Goal: Find specific page/section: Find specific page/section

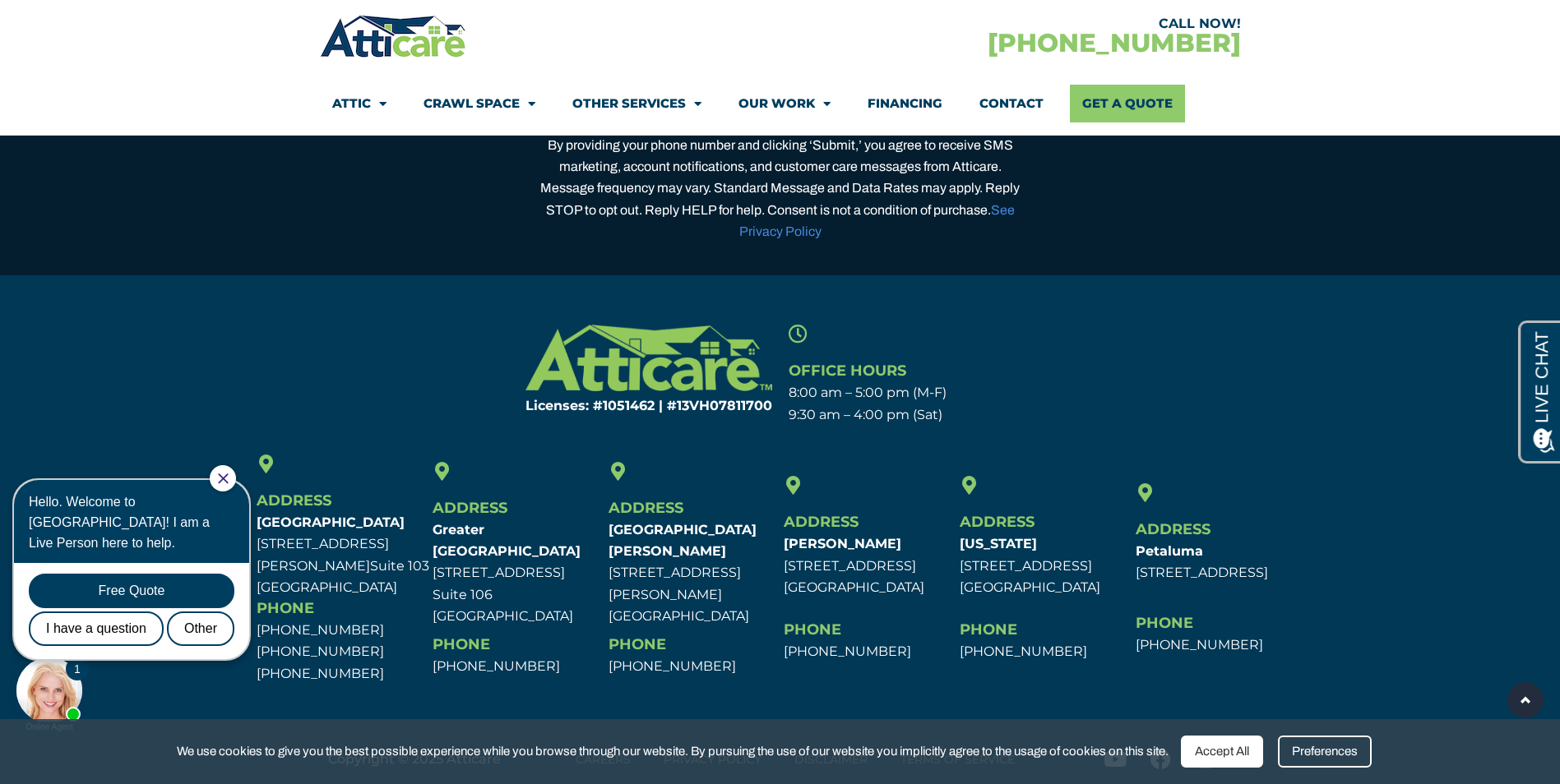
scroll to position [5229, 0]
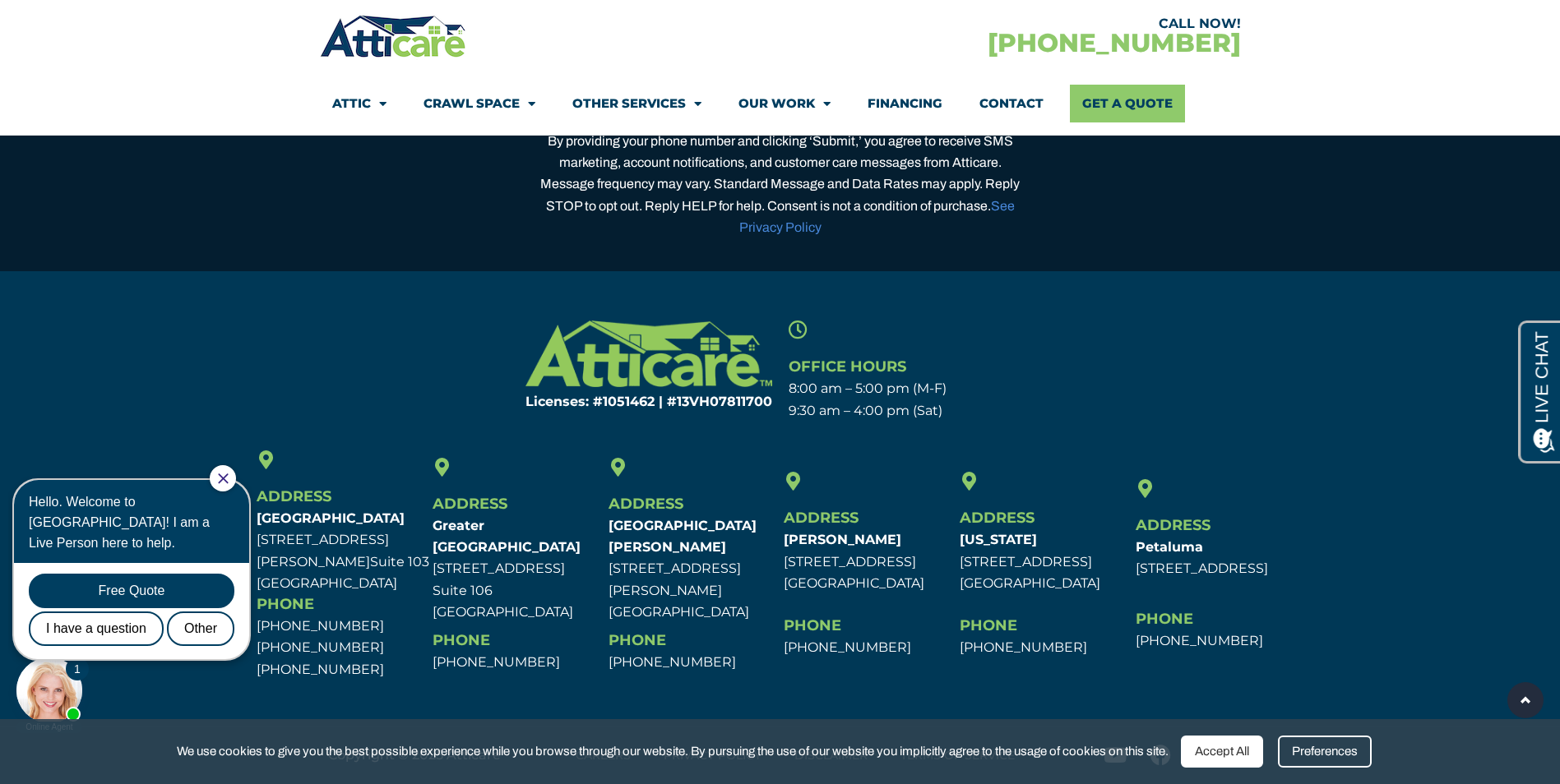
click at [228, 476] on icon "Close Chat" at bounding box center [223, 478] width 11 height 11
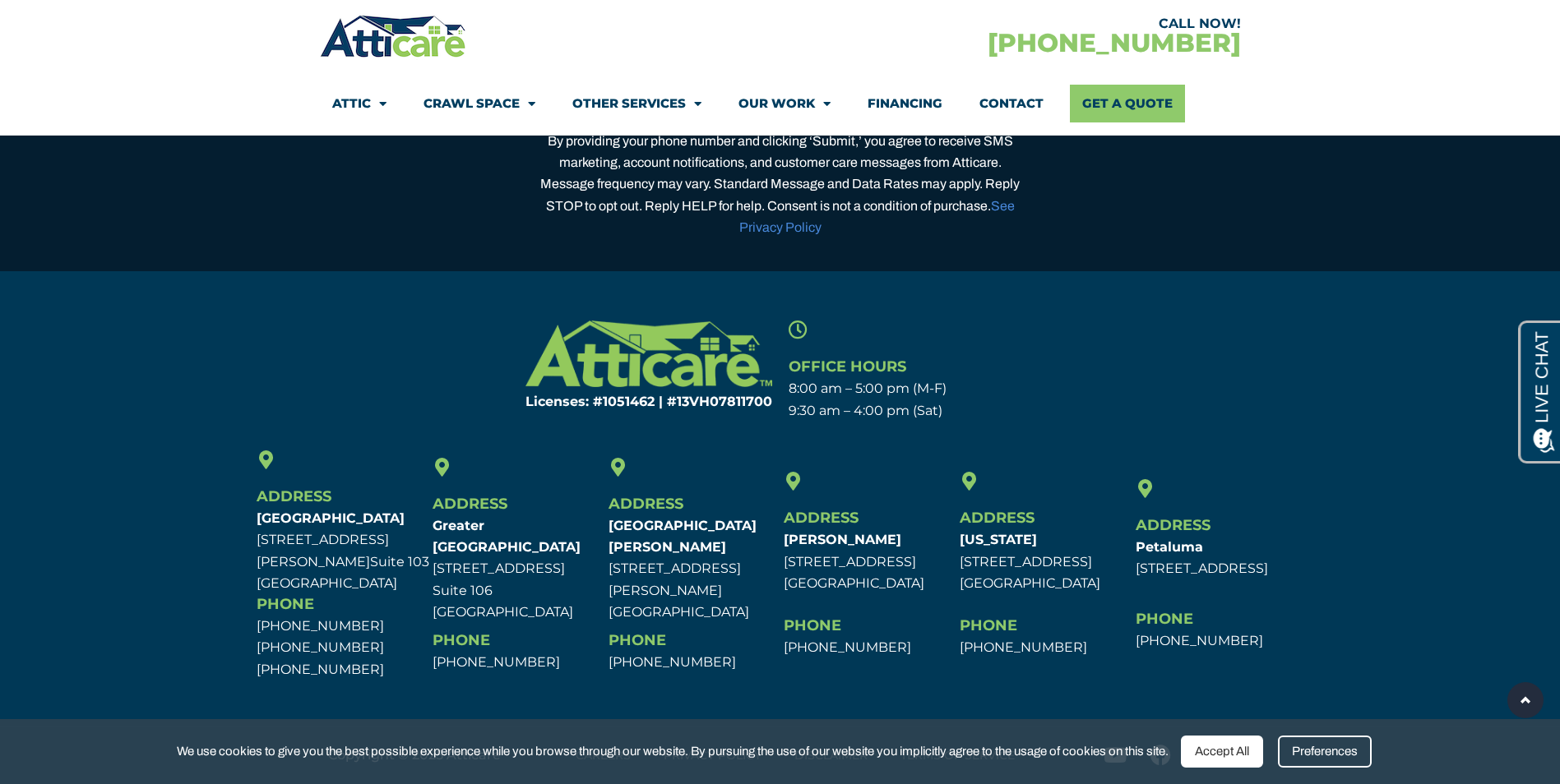
scroll to position [0, 0]
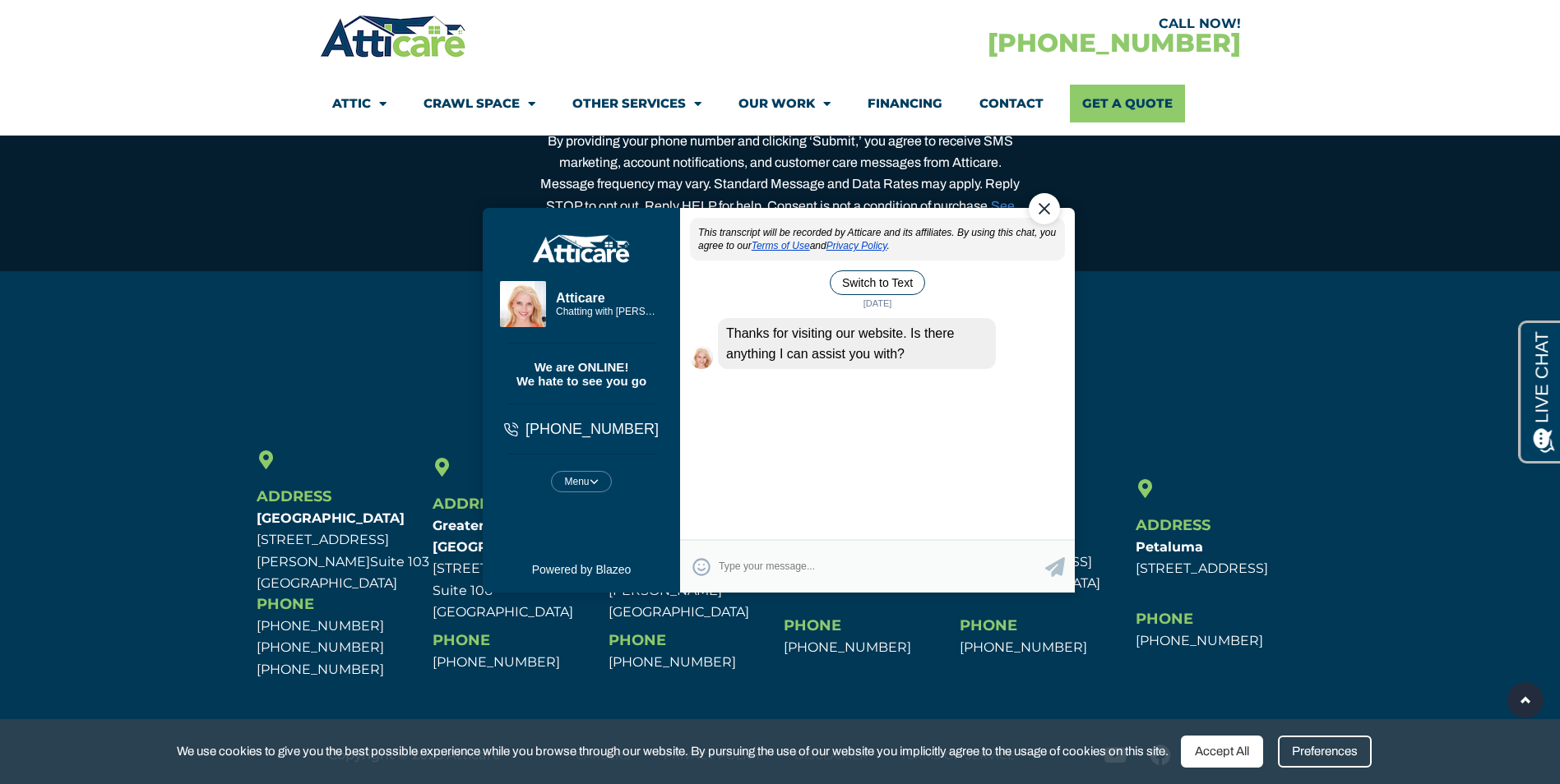
click at [1037, 215] on div "Close Chat" at bounding box center [1044, 209] width 32 height 32
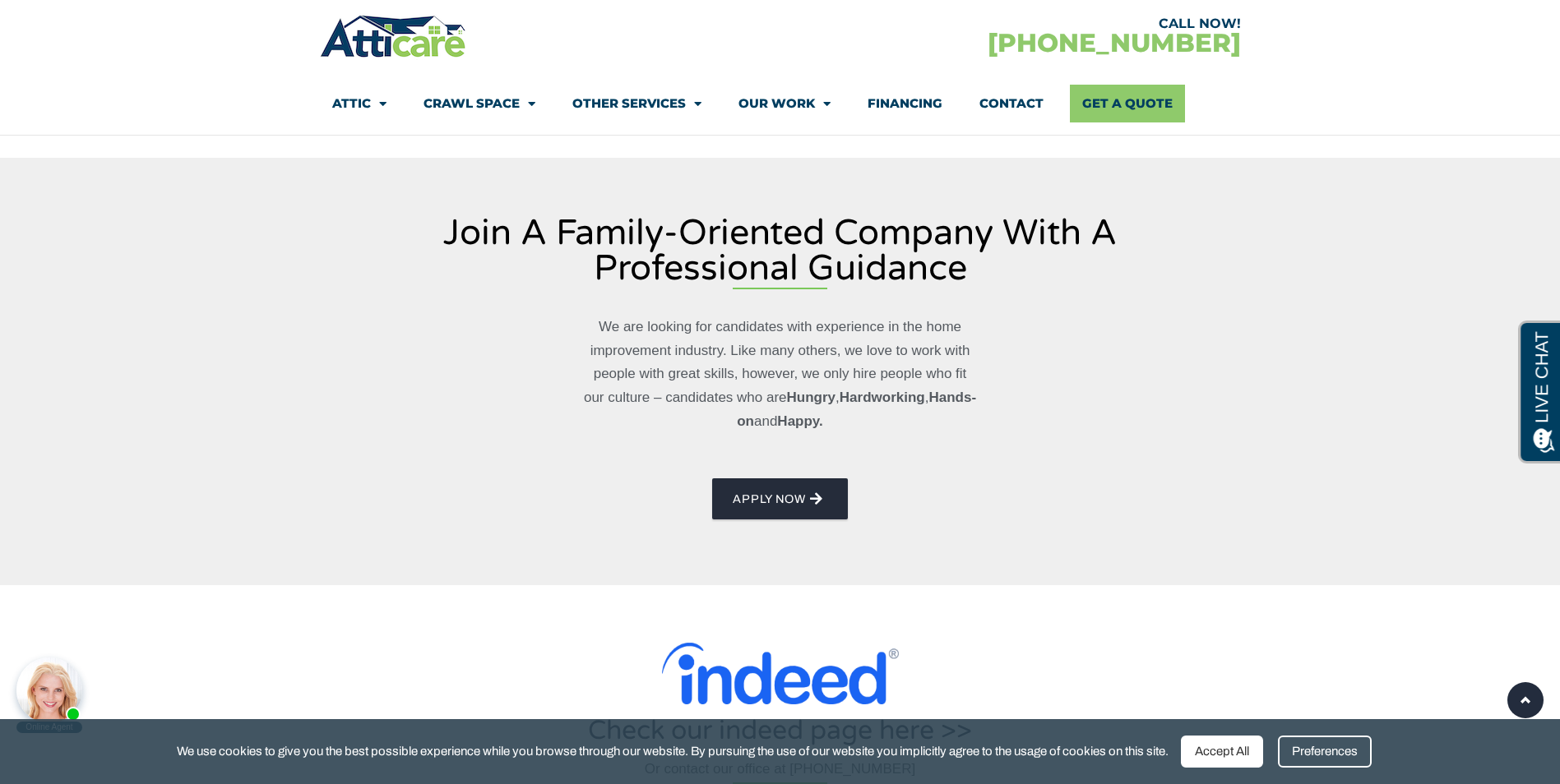
scroll to position [658, 0]
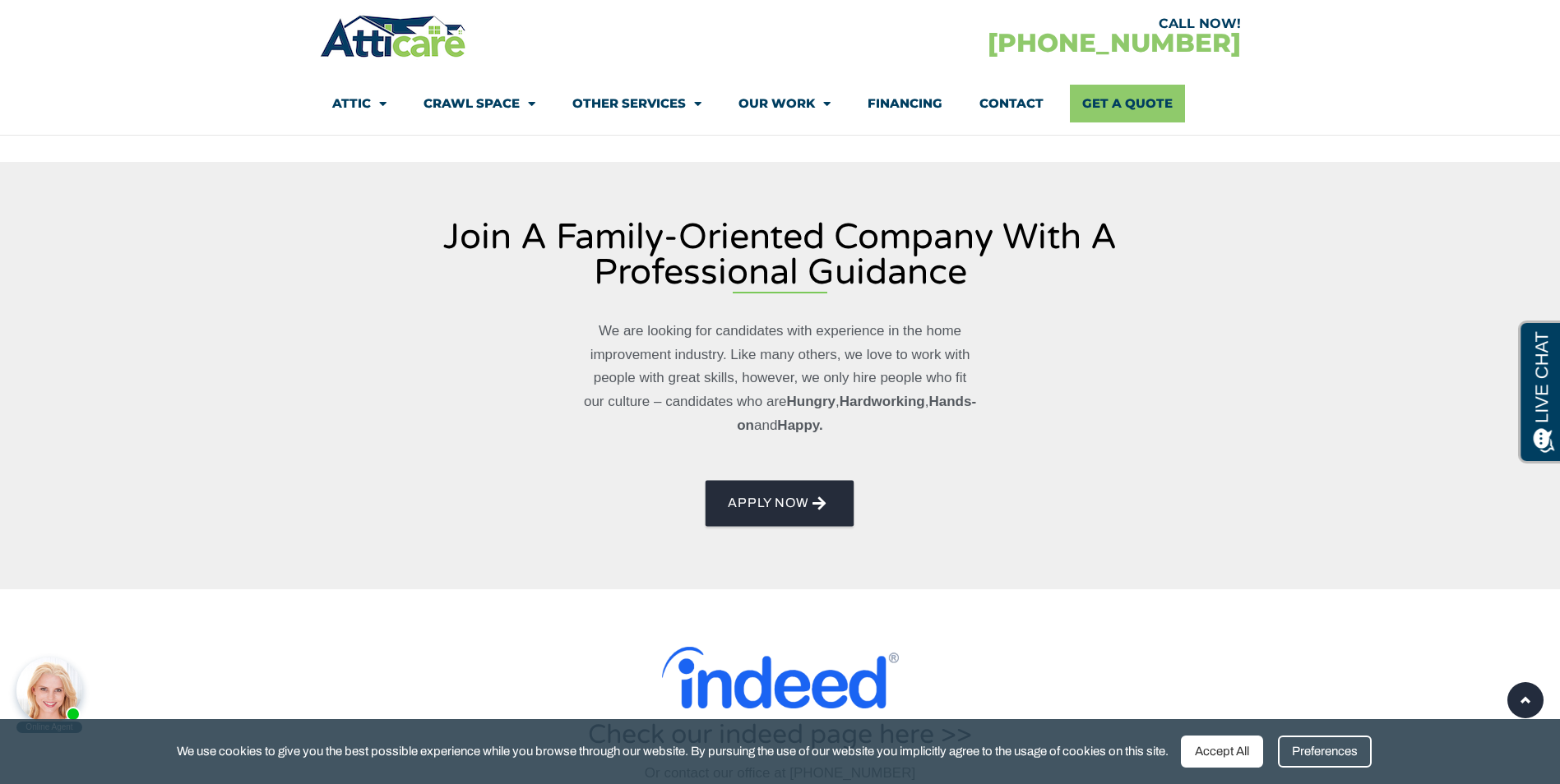
click at [817, 499] on icon at bounding box center [820, 503] width 14 height 15
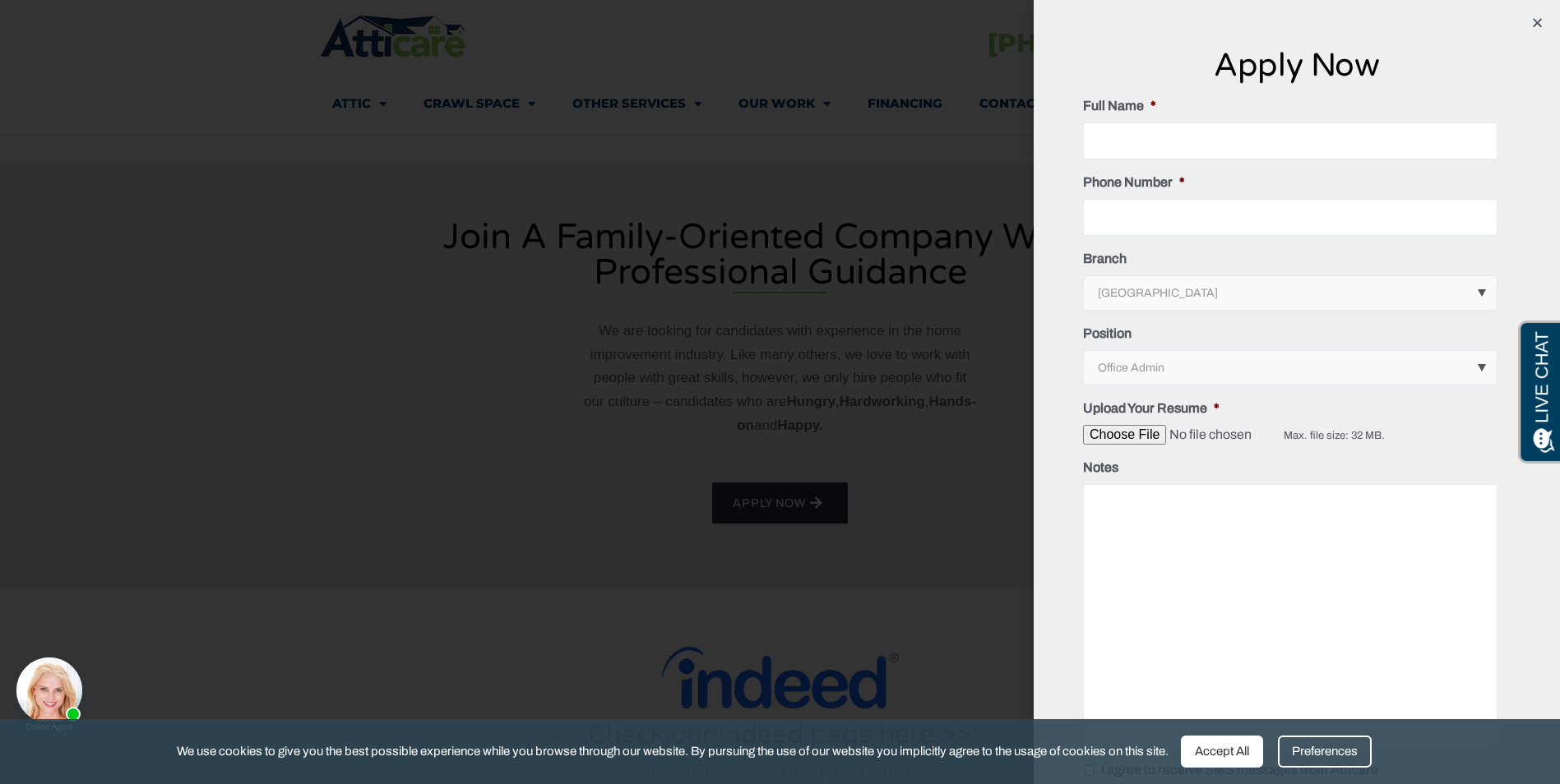
click at [882, 381] on div "Apply Now Email This field is for validation purposes and should be left unchan…" at bounding box center [780, 392] width 1560 height 784
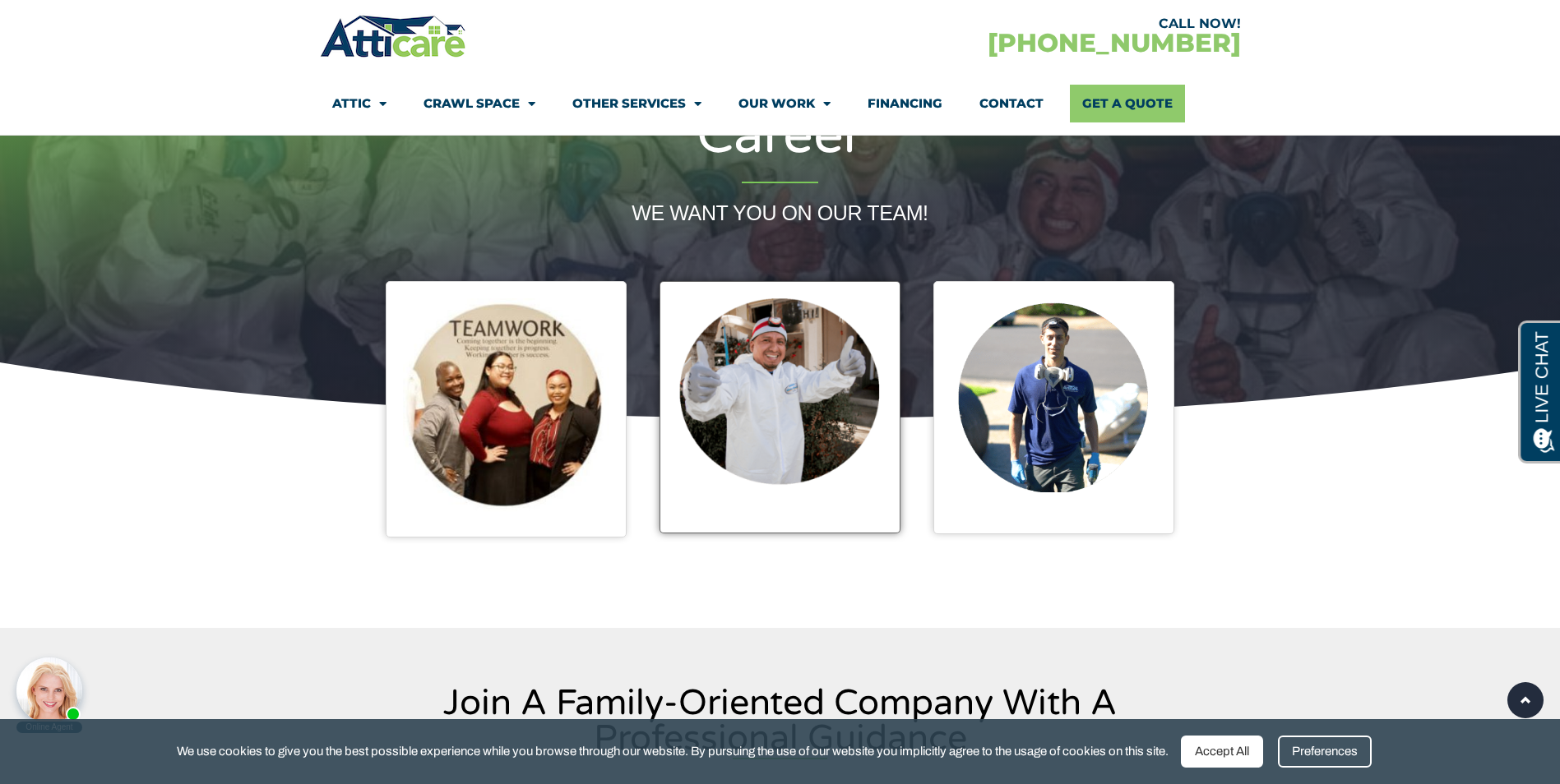
scroll to position [164, 0]
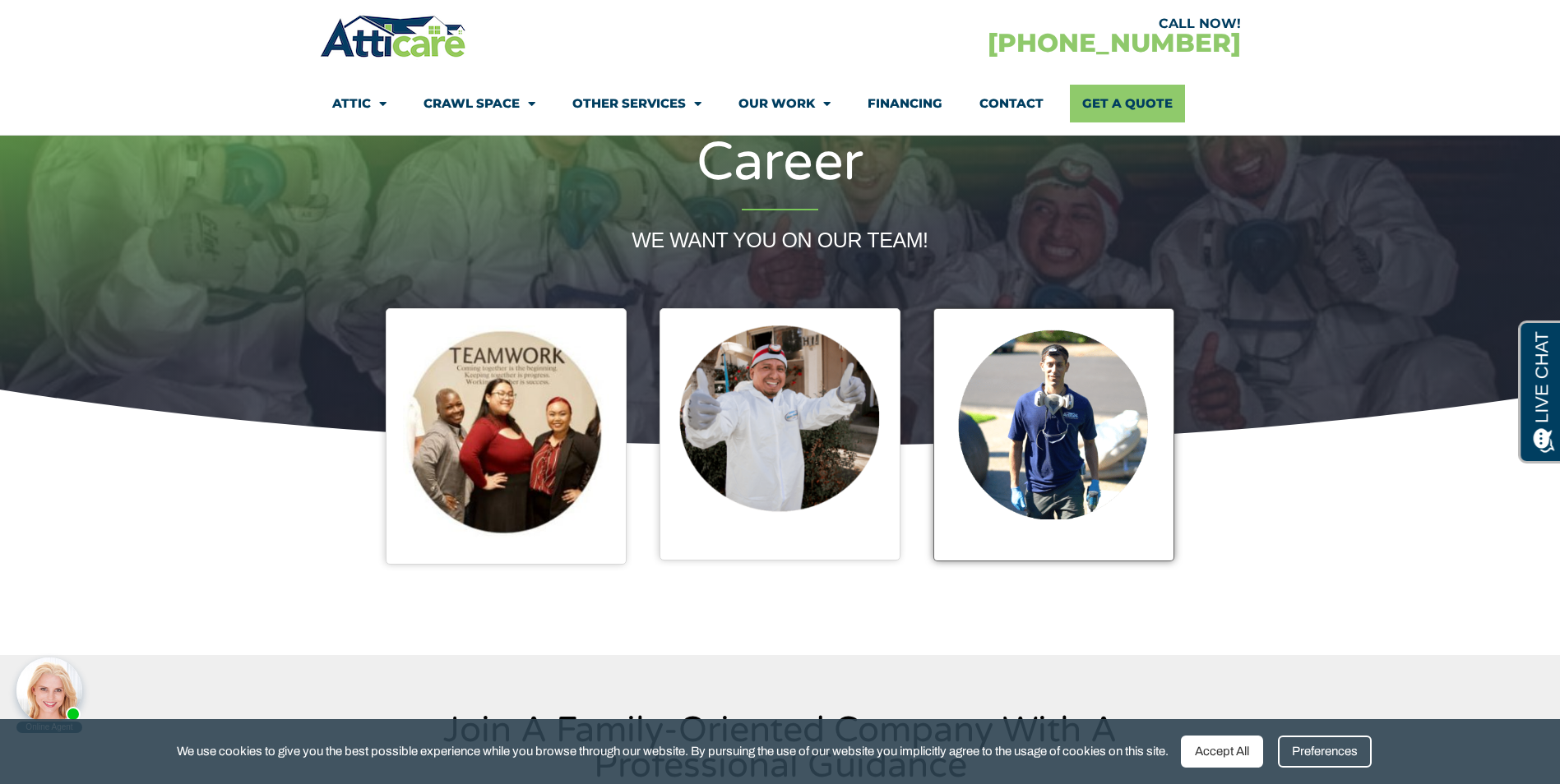
click at [1087, 422] on img at bounding box center [1053, 423] width 206 height 194
click at [1033, 416] on img at bounding box center [1053, 423] width 206 height 194
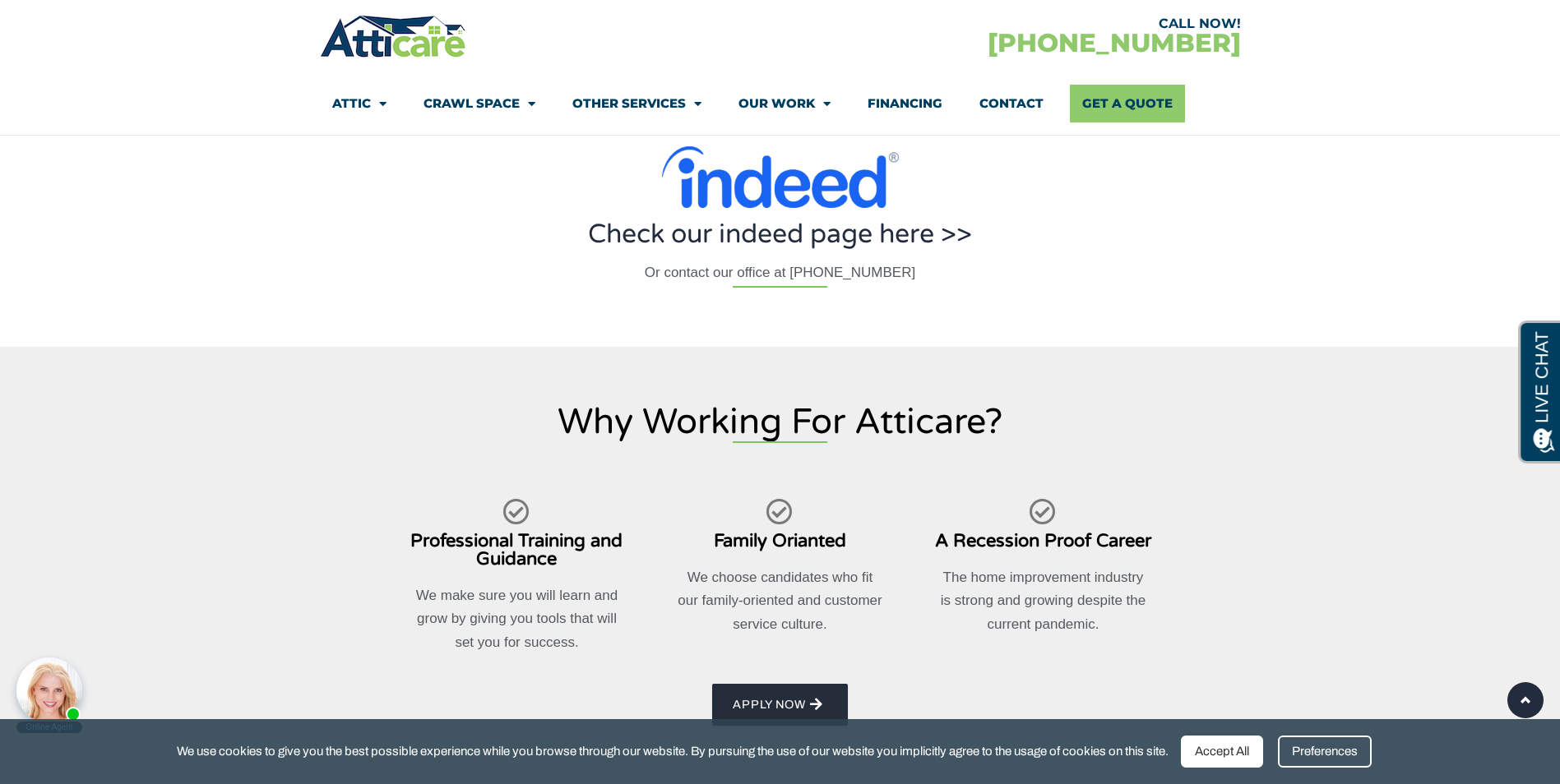
scroll to position [1069, 0]
